Goal: Information Seeking & Learning: Learn about a topic

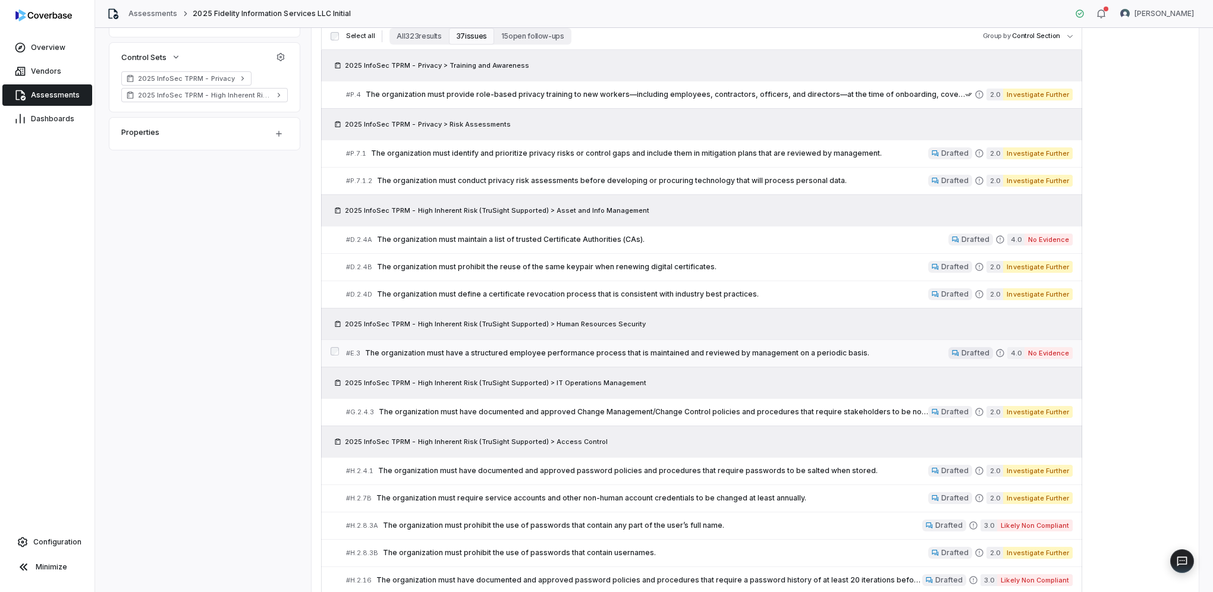
scroll to position [297, 0]
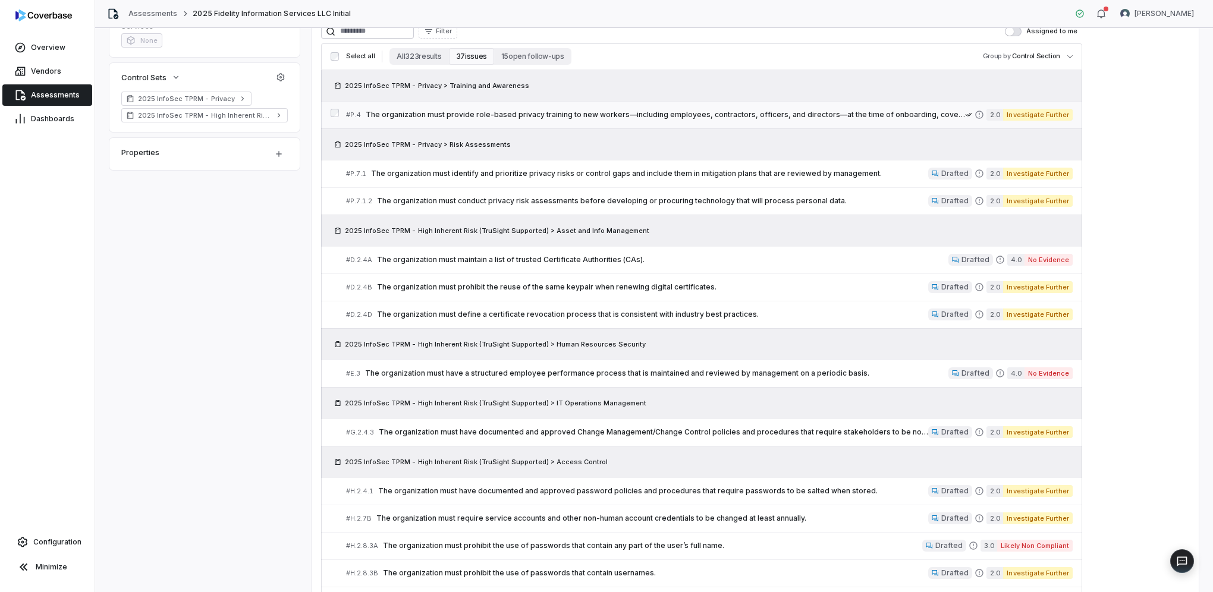
click at [756, 114] on span "The organization must provide role-based privacy training to new workers—includ…" at bounding box center [665, 115] width 599 height 10
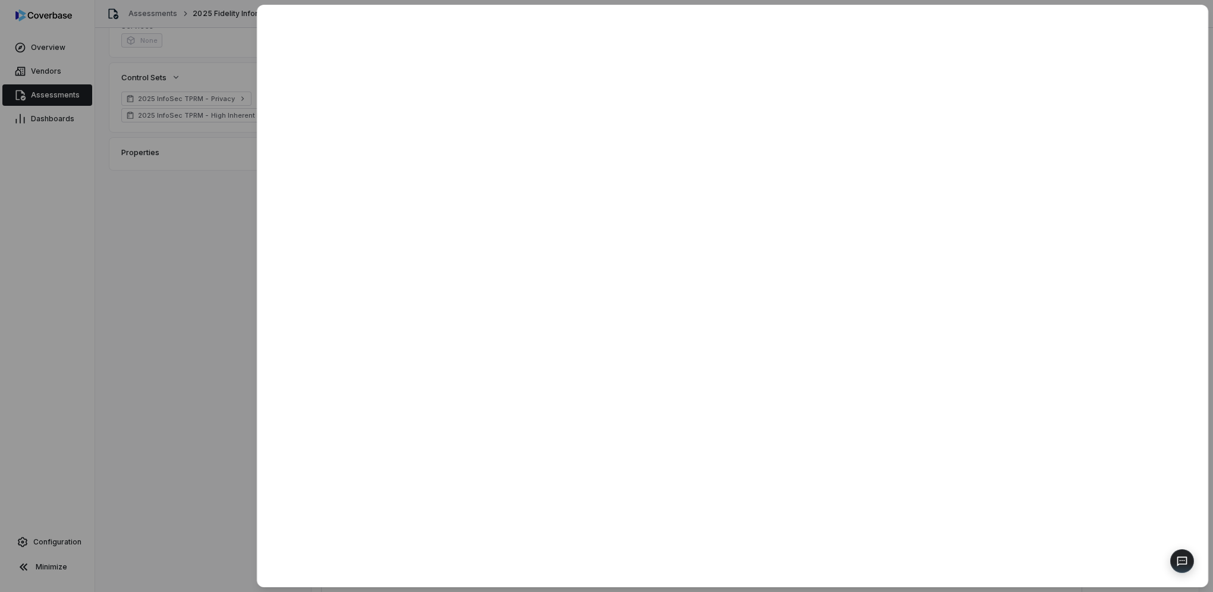
click at [201, 295] on div at bounding box center [606, 296] width 1213 height 592
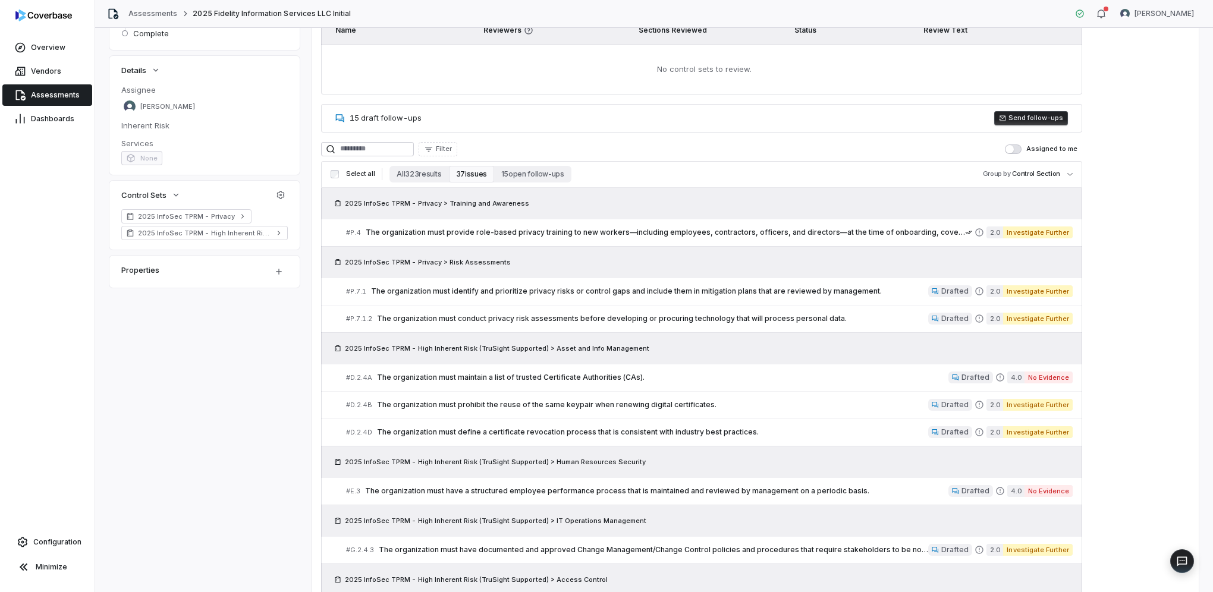
scroll to position [178, 0]
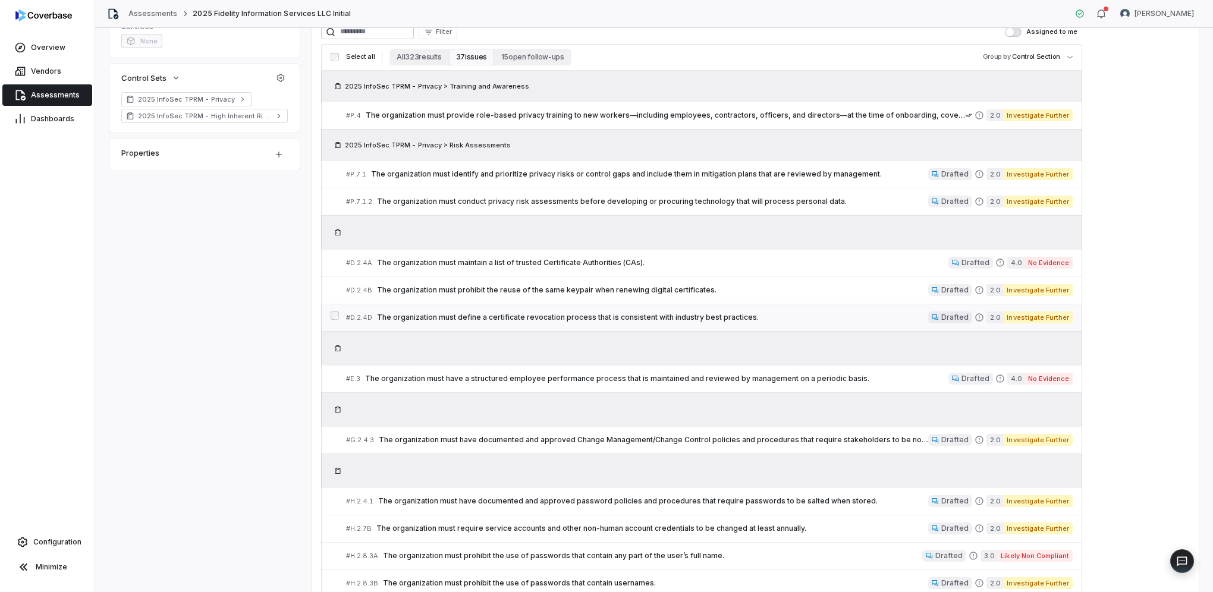
scroll to position [297, 0]
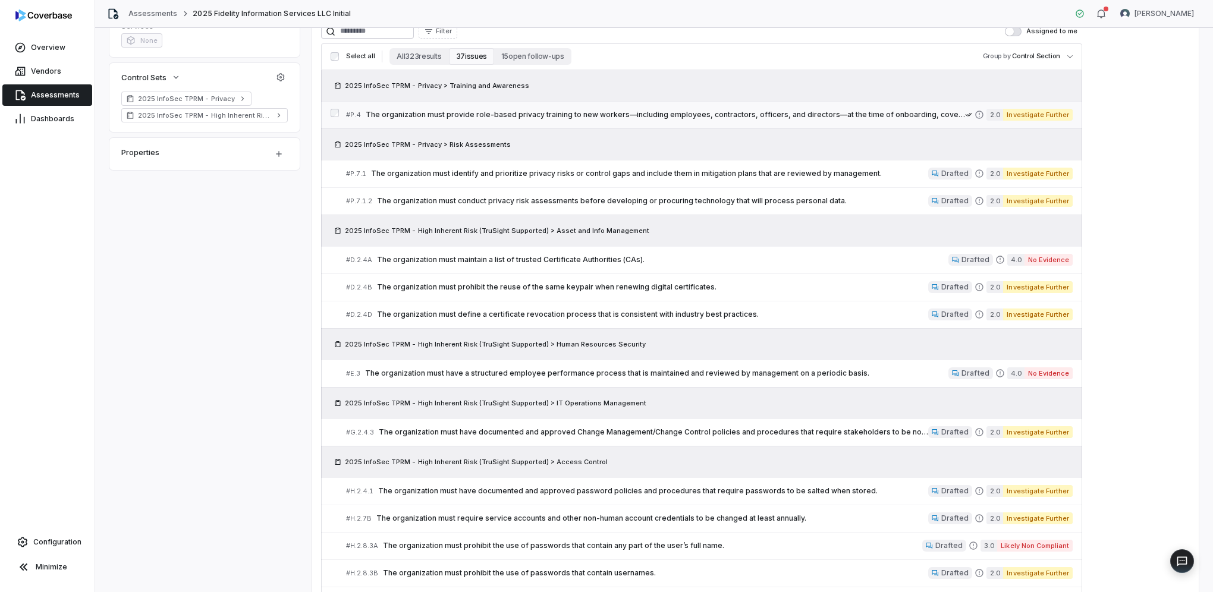
click at [885, 120] on div "# P.4 The organization must provide role-based privacy training to new workers—…" at bounding box center [655, 115] width 619 height 12
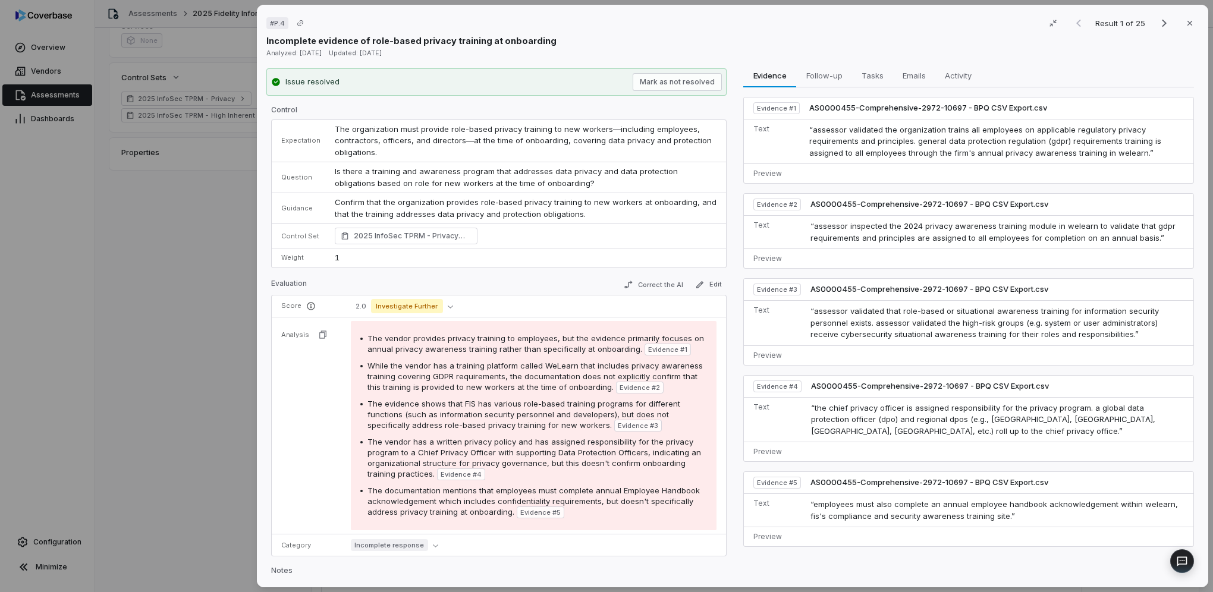
click at [180, 288] on div "# P.4 Result 1 of 25 Close Incomplete evidence of role-based privacy training a…" at bounding box center [606, 296] width 1213 height 592
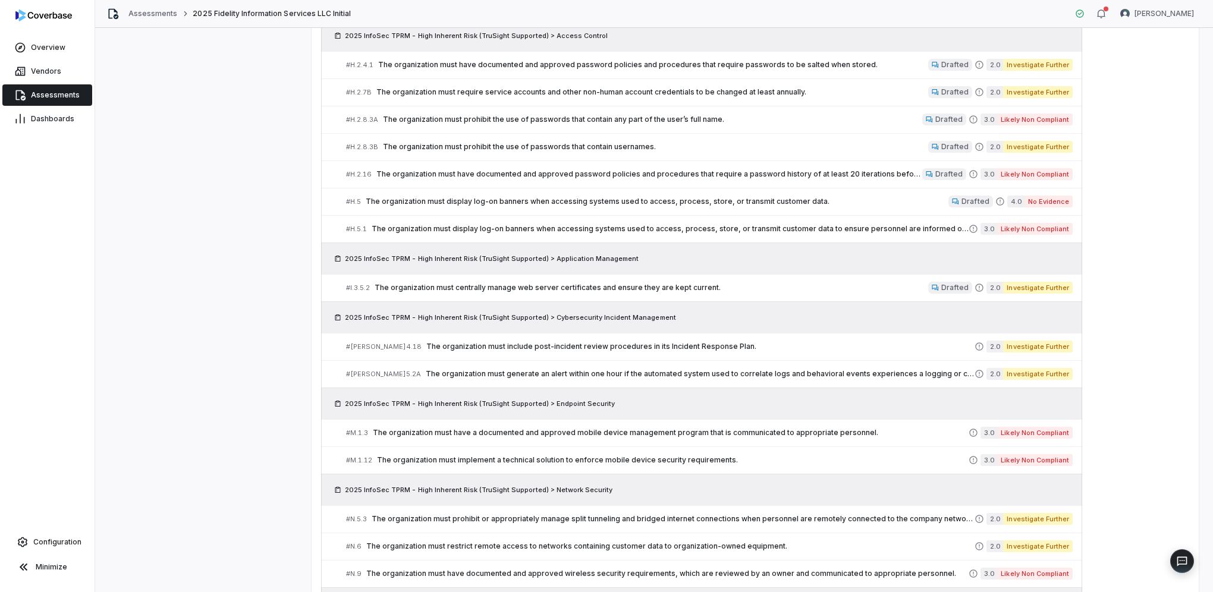
scroll to position [885, 0]
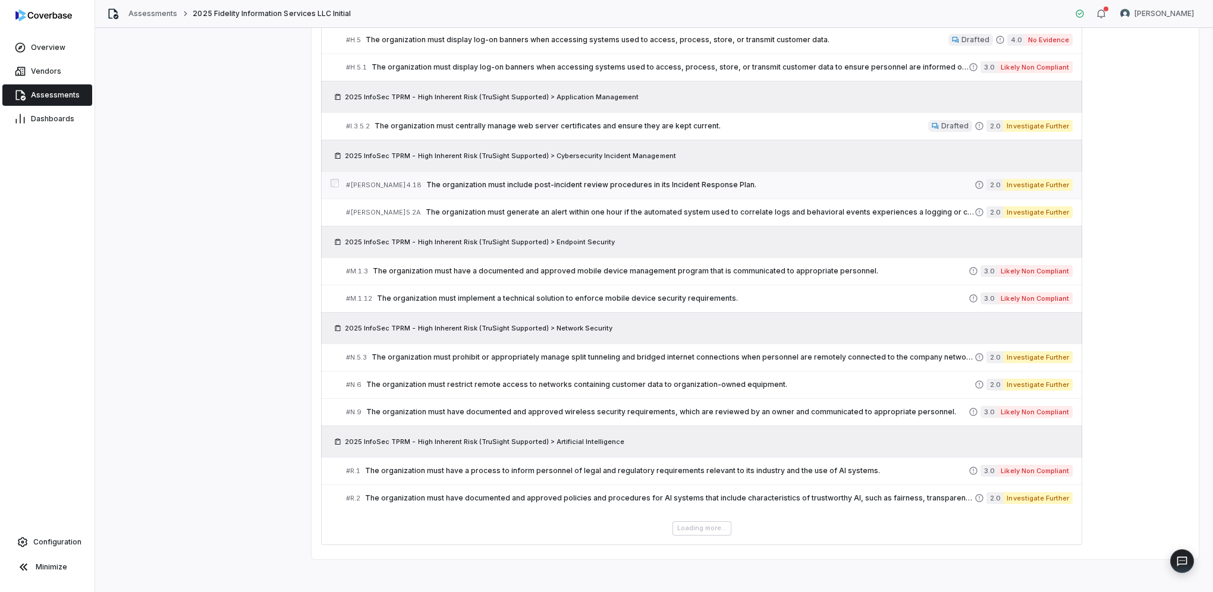
click at [766, 180] on span "The organization must include post-incident review procedures in its Incident R…" at bounding box center [700, 185] width 548 height 10
